Goal: Navigation & Orientation: Understand site structure

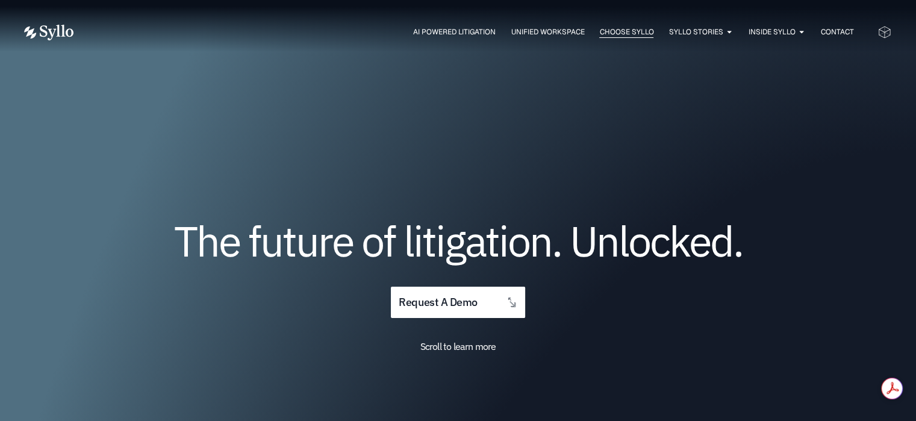
click at [632, 32] on span "Choose Syllo" at bounding box center [626, 32] width 54 height 11
click at [617, 33] on span "Choose Syllo" at bounding box center [626, 32] width 54 height 11
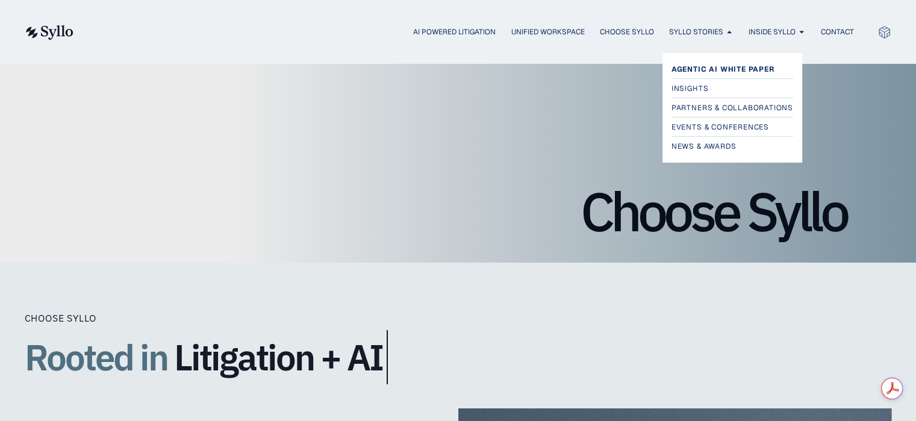
click at [715, 67] on span "Agentic AI White Paper" at bounding box center [723, 69] width 103 height 14
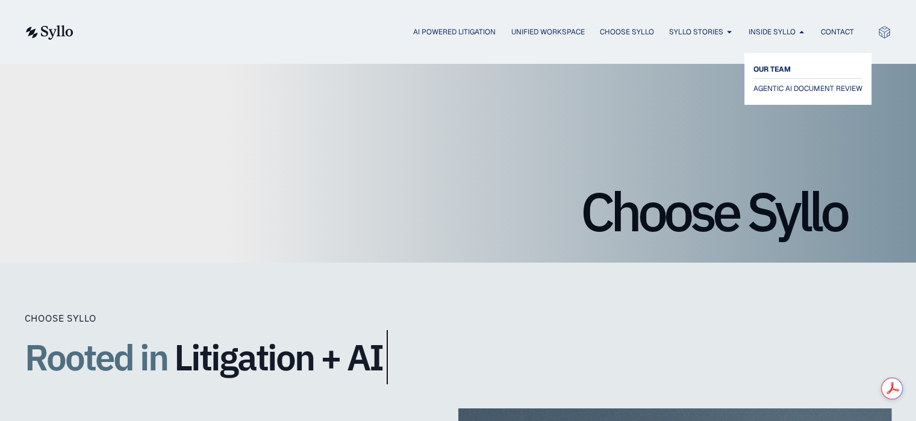
click at [772, 64] on span "OUR TEAM" at bounding box center [772, 69] width 37 height 14
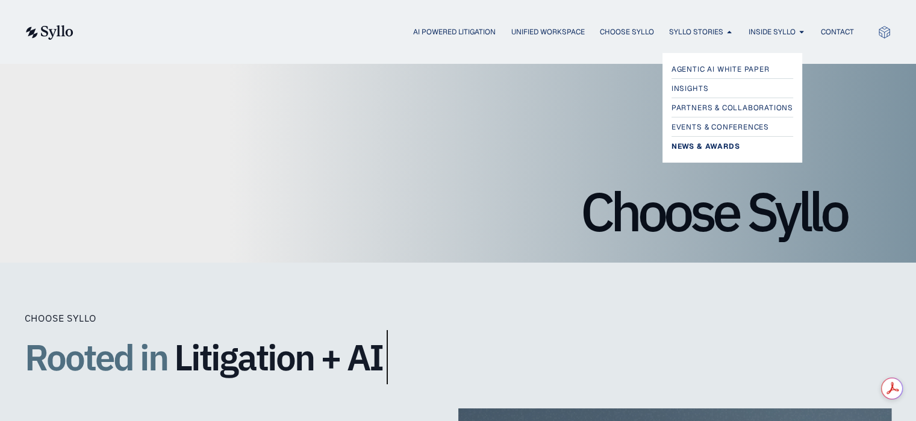
click at [711, 143] on span "News & Awards" at bounding box center [706, 146] width 68 height 14
